Goal: Transaction & Acquisition: Subscribe to service/newsletter

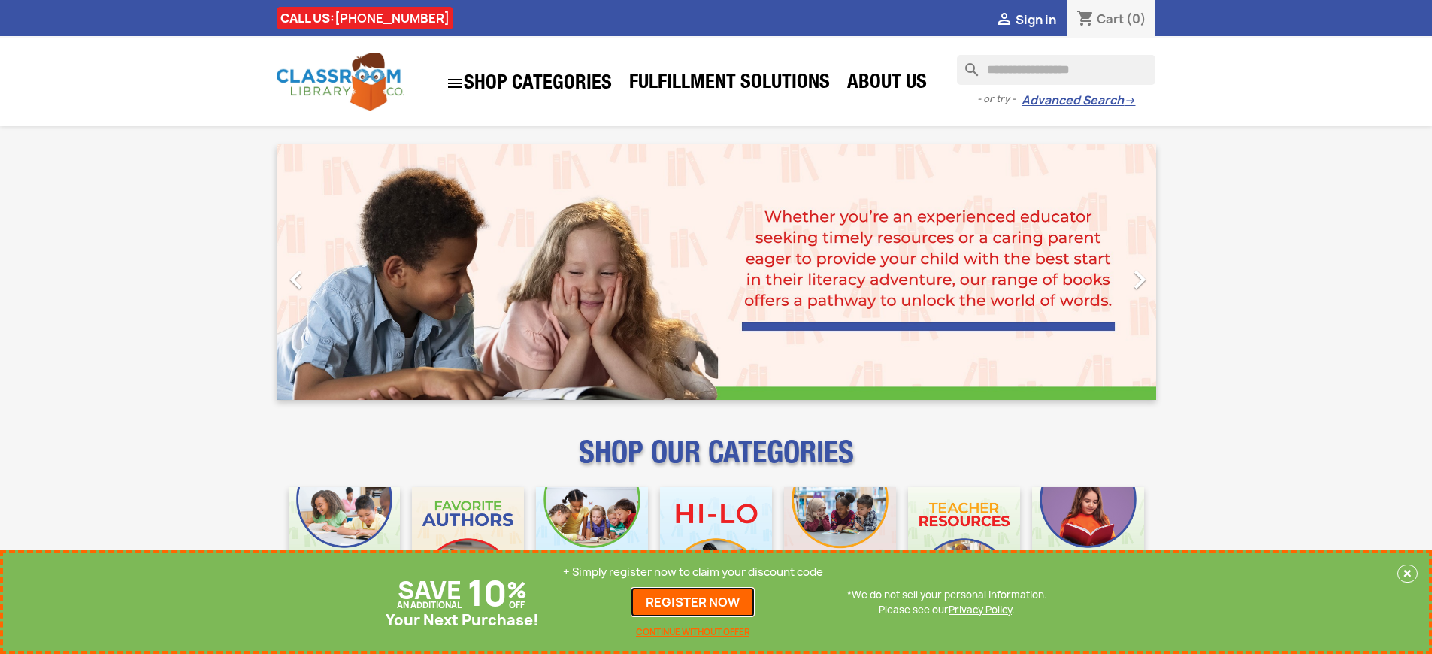
click at [693, 602] on link "REGISTER NOW" at bounding box center [693, 602] width 124 height 30
click at [693, 572] on p "+ Simply register now to claim your discount code" at bounding box center [693, 572] width 260 height 15
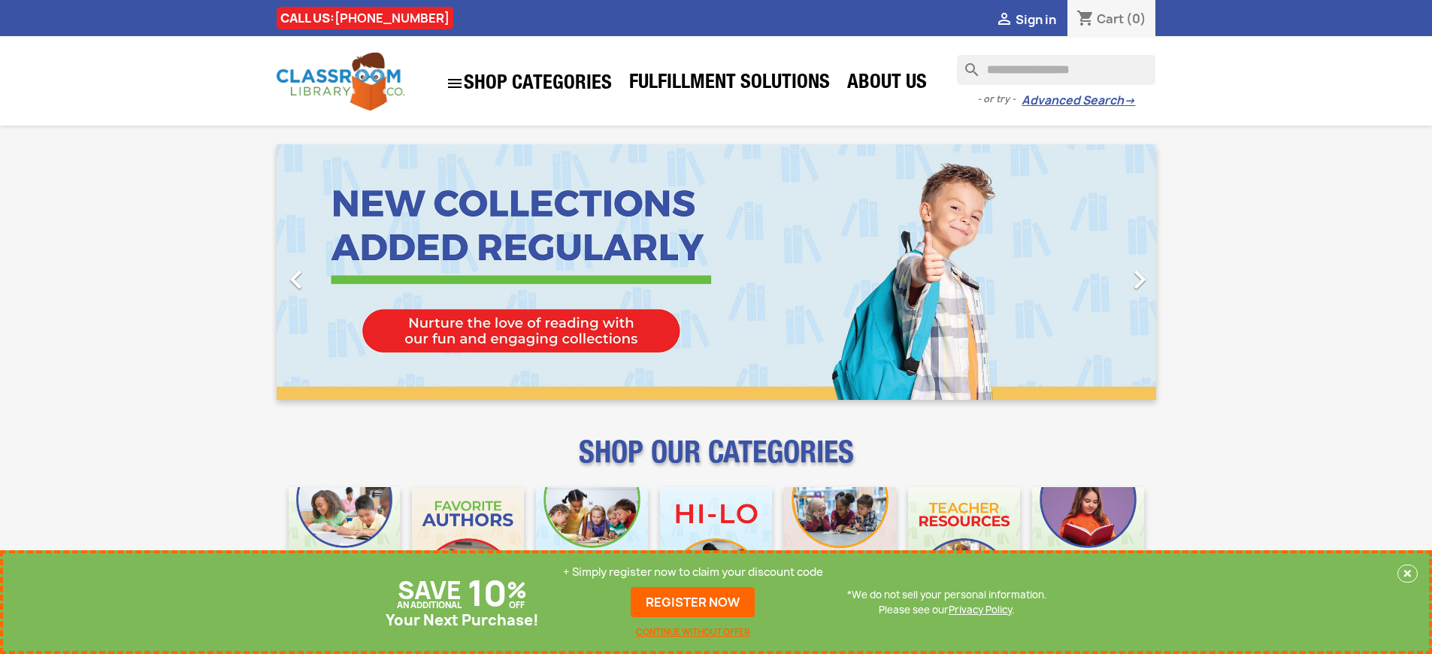
click at [693, 572] on p "+ Simply register now to claim your discount code" at bounding box center [693, 572] width 260 height 15
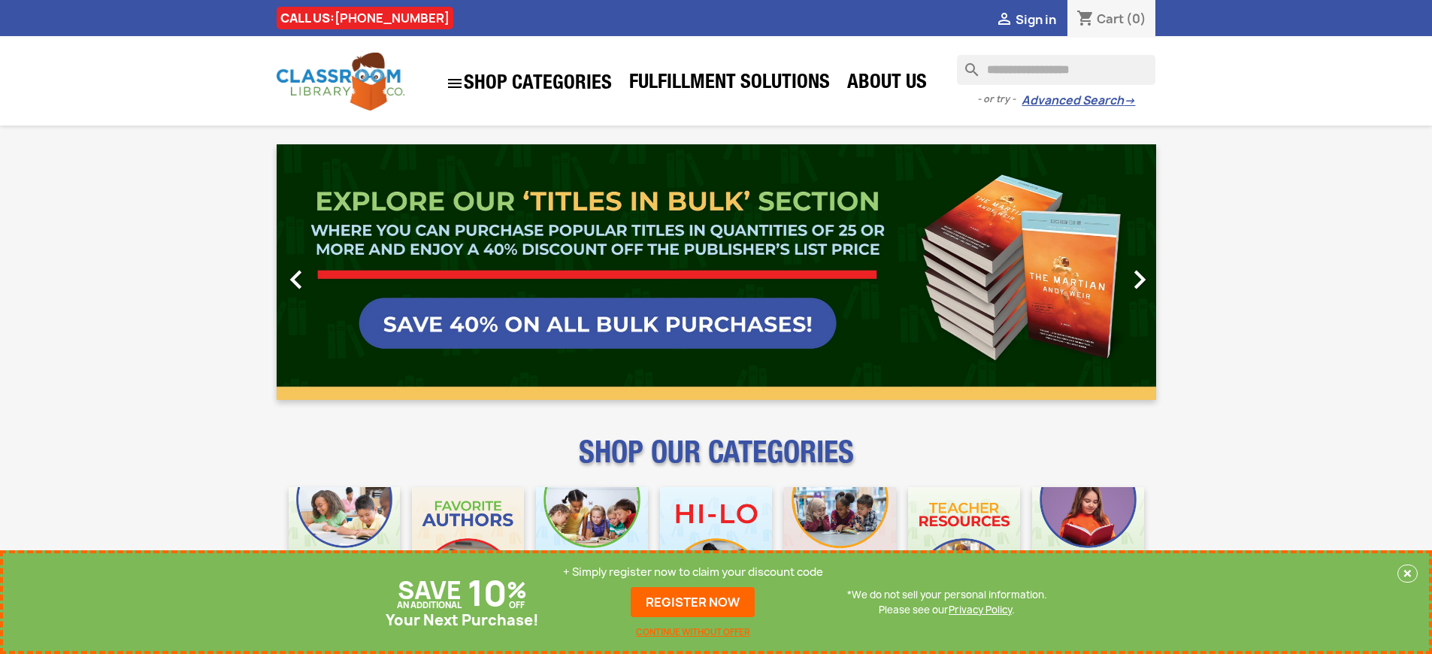
click at [693, 572] on p "+ Simply register now to claim your discount code" at bounding box center [693, 572] width 260 height 15
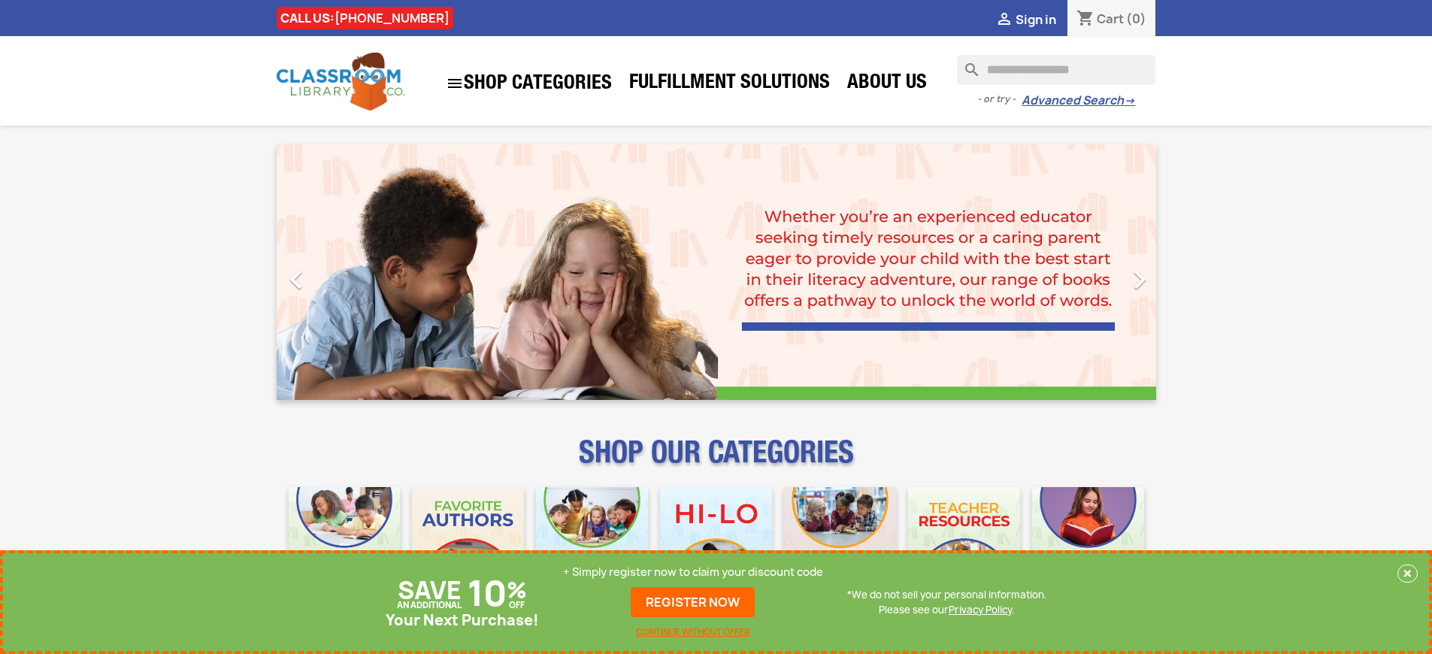
click at [693, 572] on p "+ Simply register now to claim your discount code" at bounding box center [693, 572] width 260 height 15
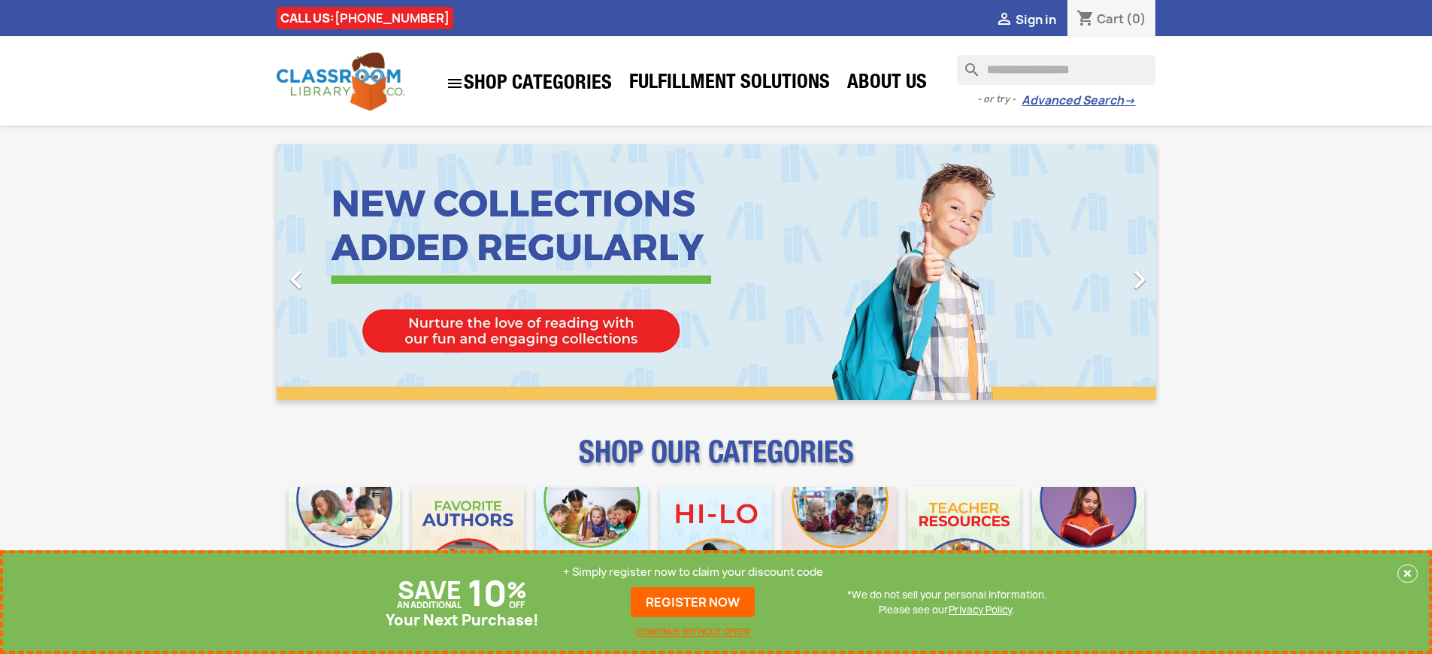
click at [693, 572] on p "+ Simply register now to claim your discount code" at bounding box center [693, 572] width 260 height 15
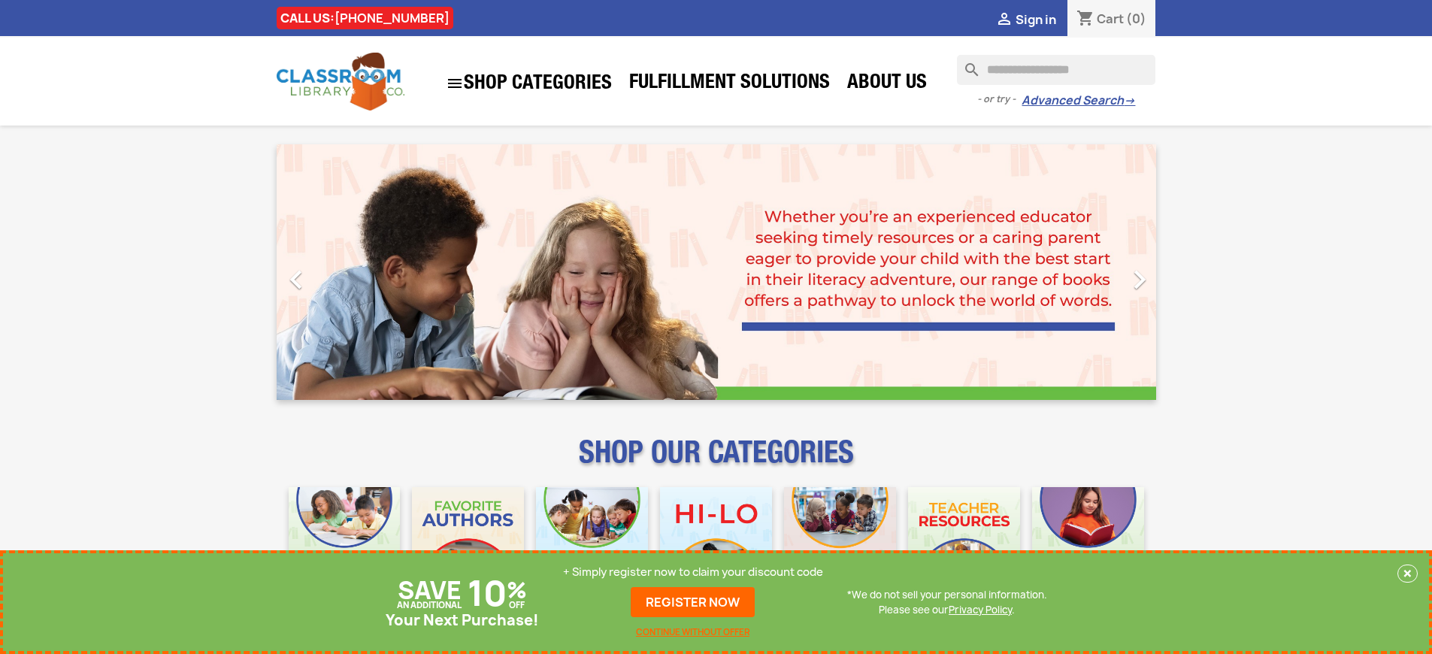
click at [693, 572] on p "+ Simply register now to claim your discount code" at bounding box center [693, 572] width 260 height 15
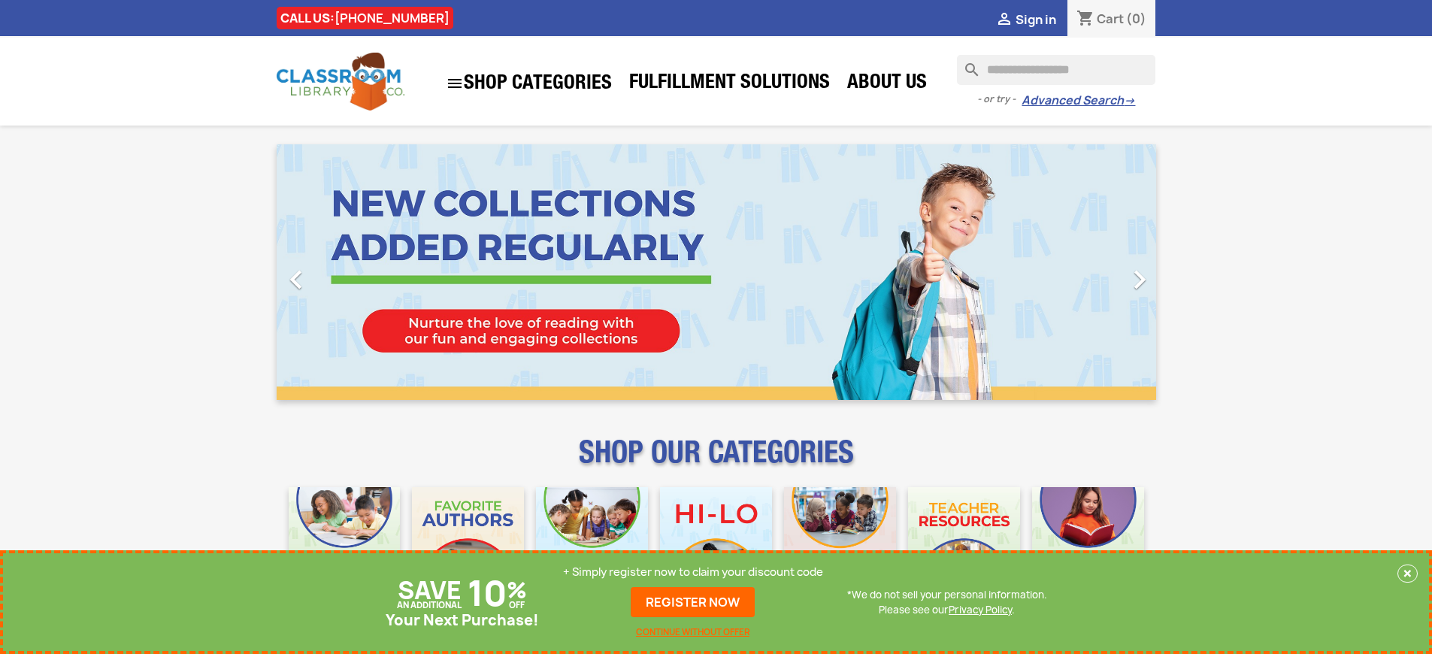
click at [693, 572] on p "+ Simply register now to claim your discount code" at bounding box center [693, 572] width 260 height 15
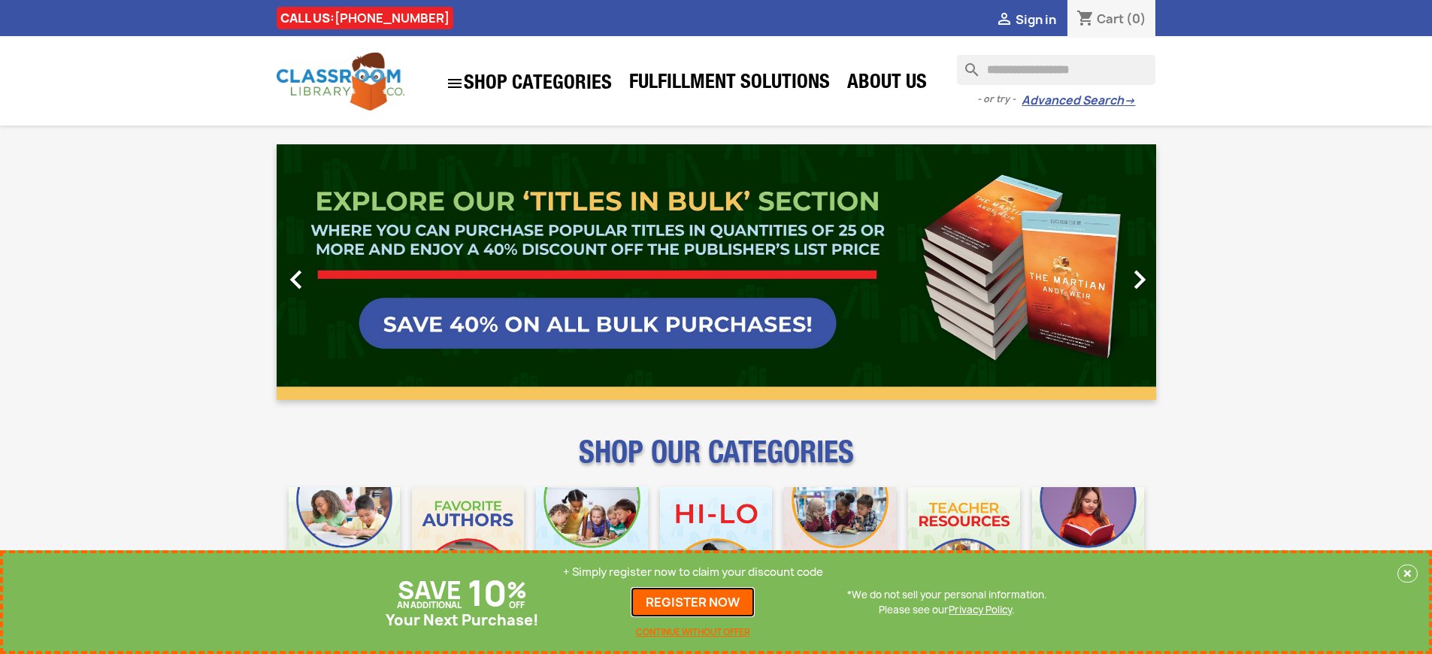
click at [693, 602] on link "REGISTER NOW" at bounding box center [693, 602] width 124 height 30
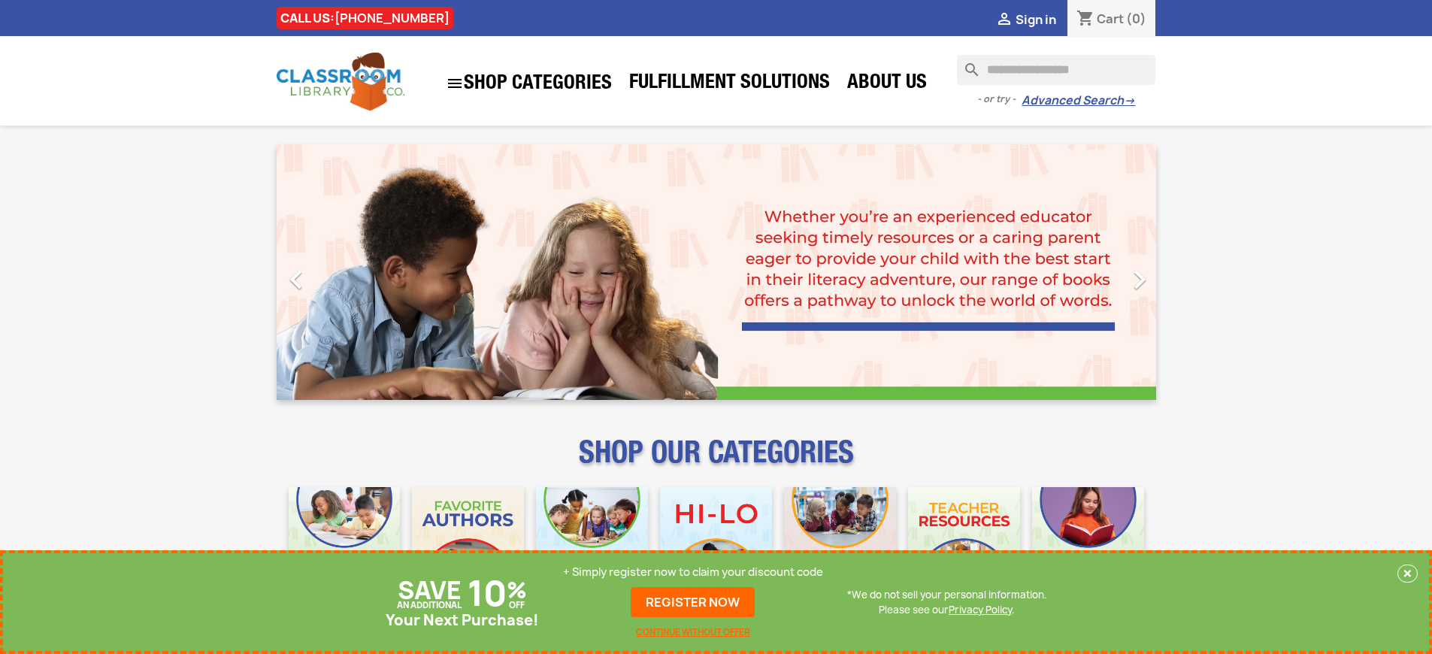
click at [693, 572] on p "+ Simply register now to claim your discount code" at bounding box center [693, 572] width 260 height 15
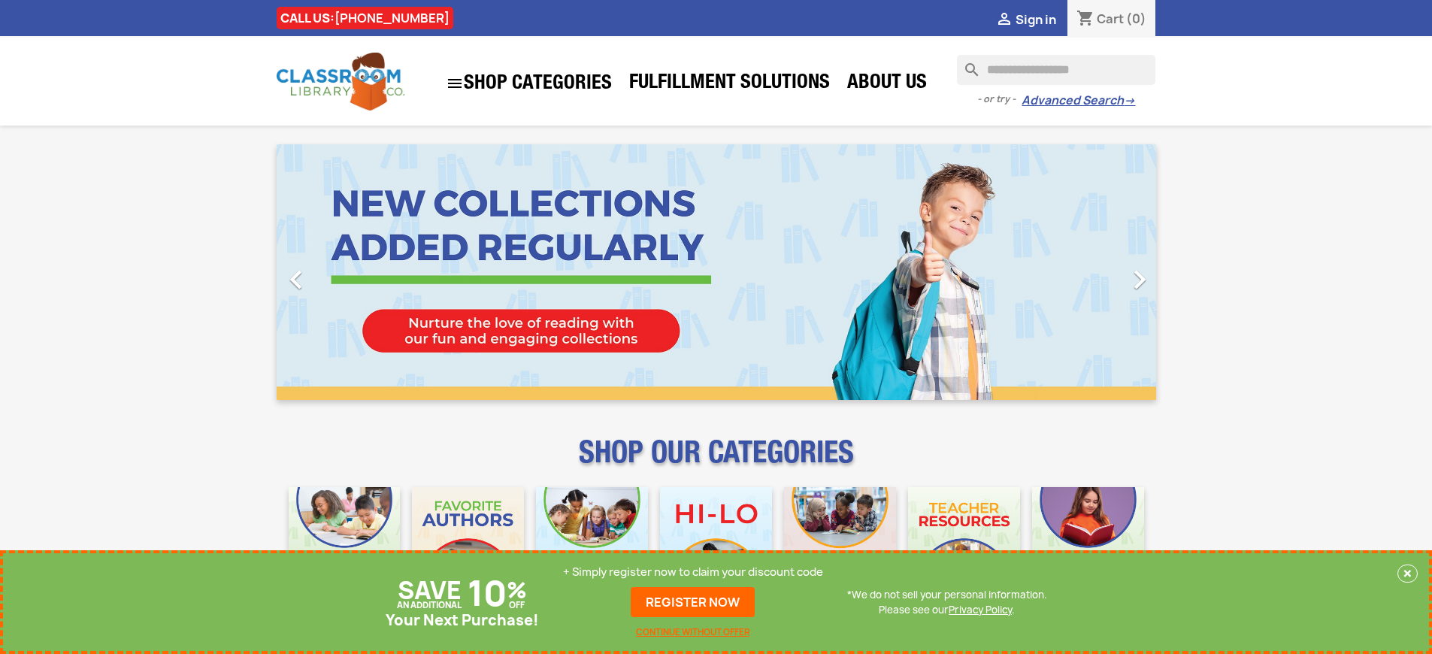
click at [693, 572] on p "+ Simply register now to claim your discount code" at bounding box center [693, 572] width 260 height 15
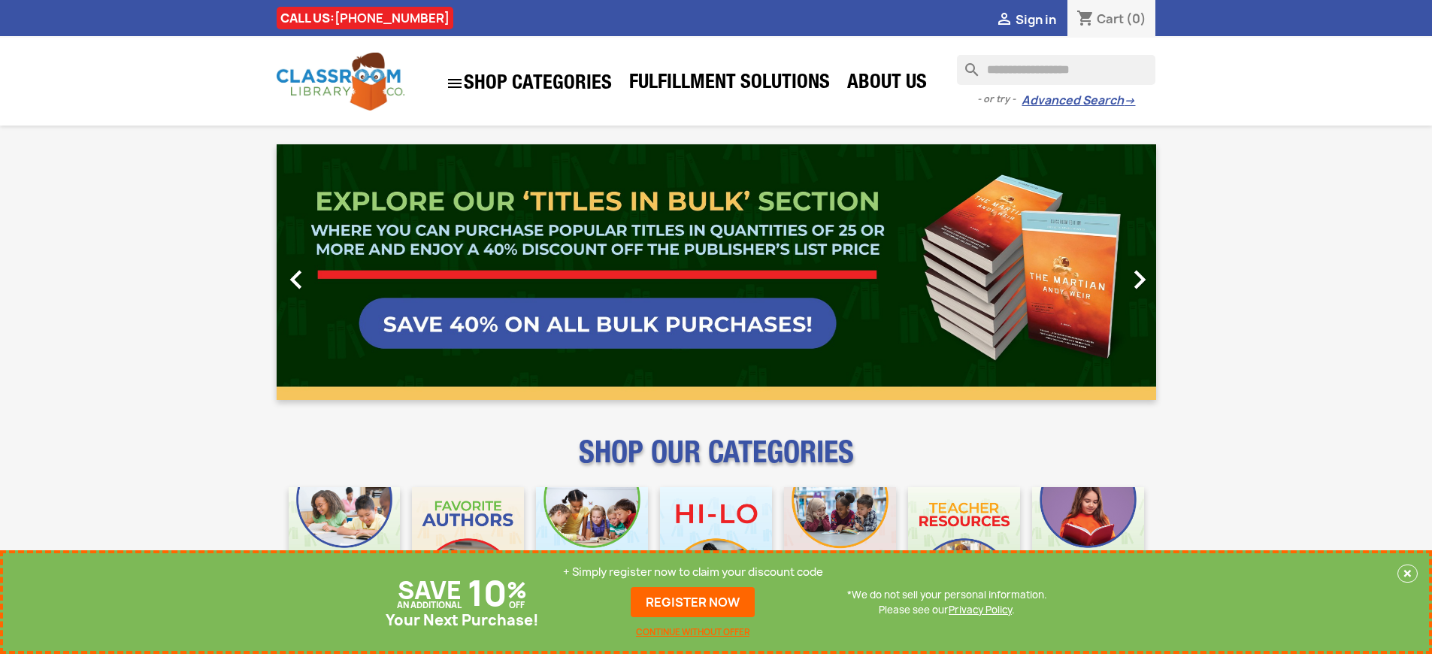
click at [693, 572] on p "+ Simply register now to claim your discount code" at bounding box center [693, 572] width 260 height 15
click at [693, 602] on link "REGISTER NOW" at bounding box center [693, 602] width 124 height 30
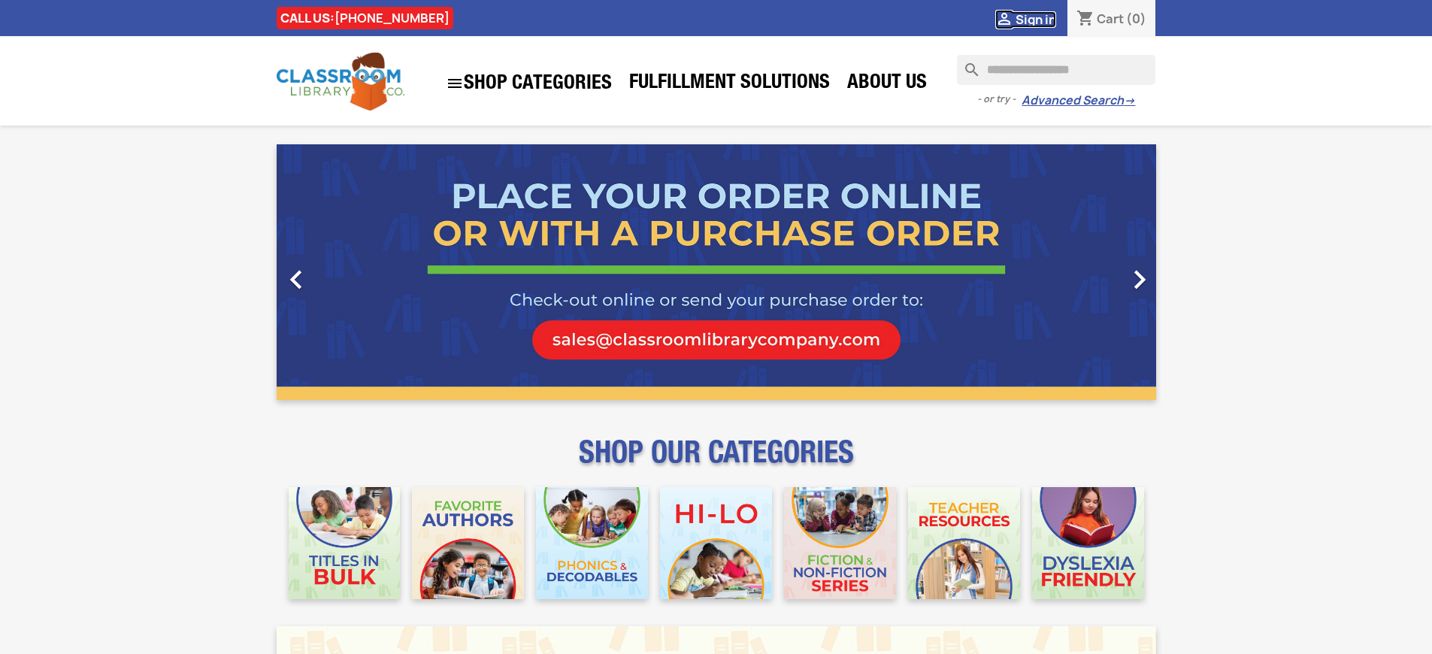
click at [1035, 19] on span "Sign in" at bounding box center [1036, 19] width 41 height 17
